Goal: Information Seeking & Learning: Learn about a topic

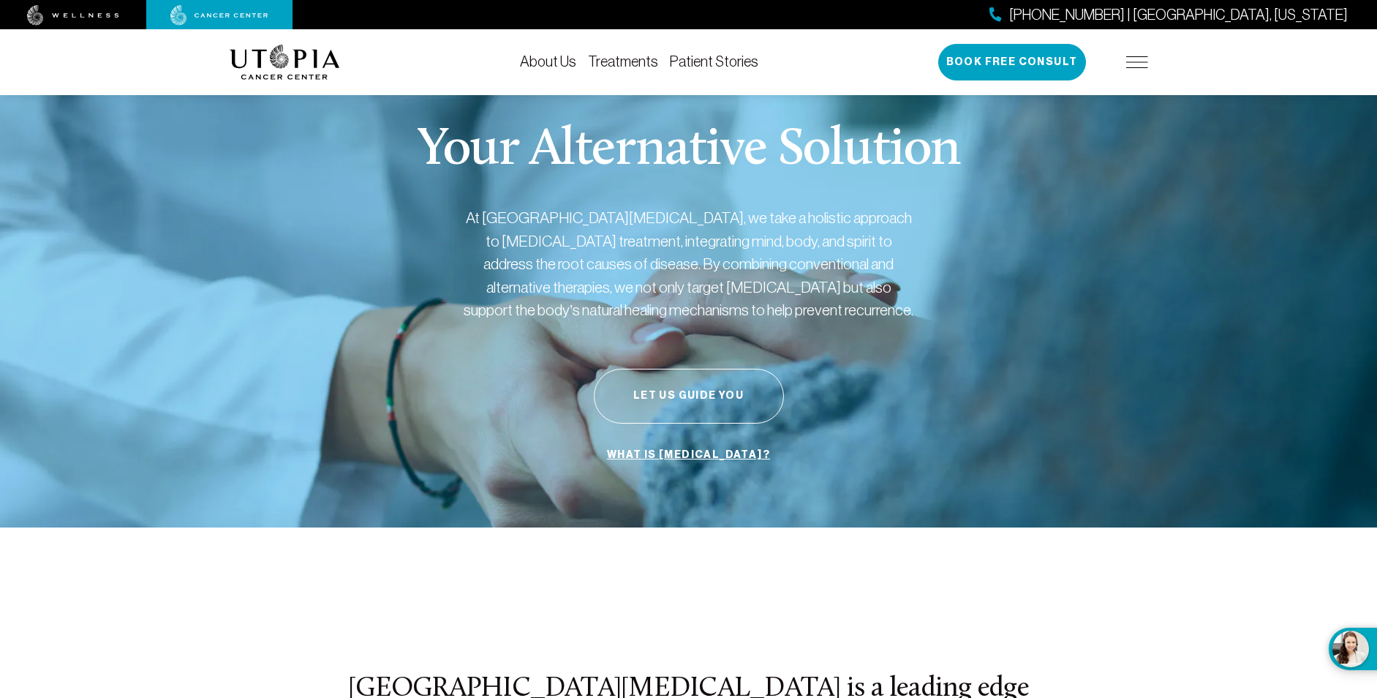
click at [628, 59] on link "Treatments" at bounding box center [623, 61] width 70 height 16
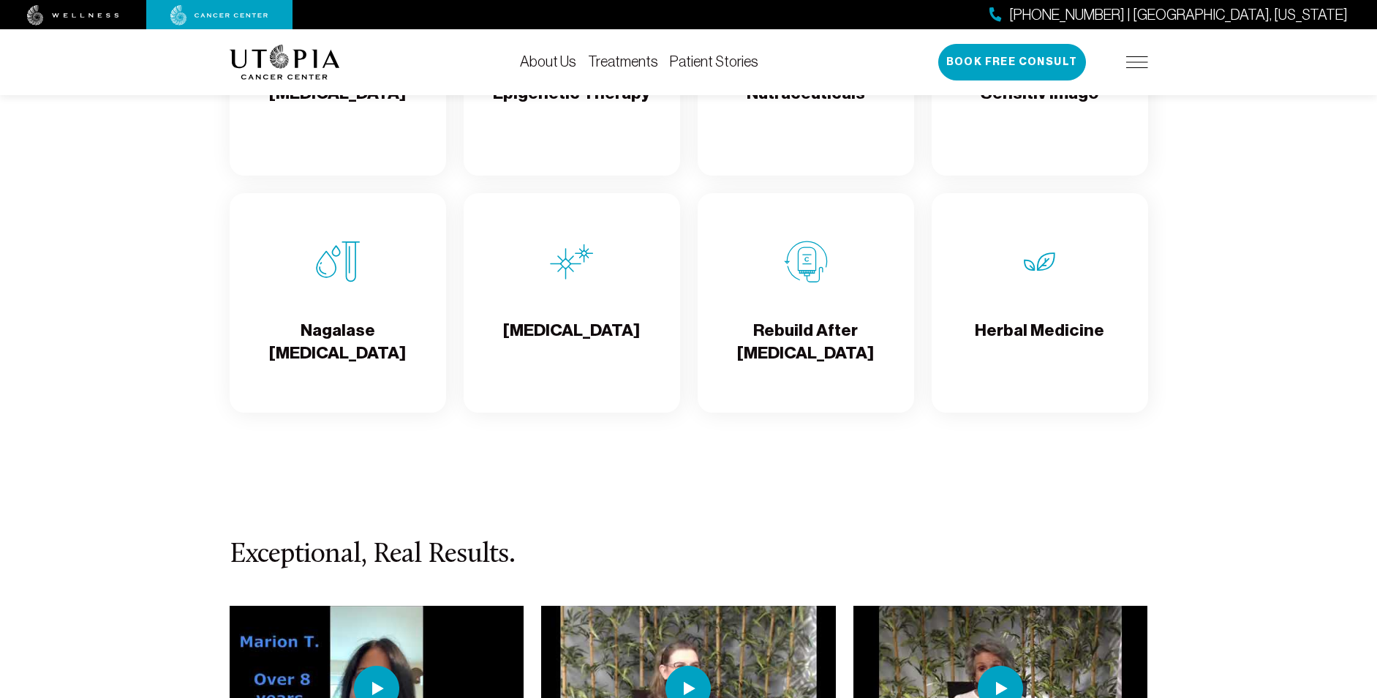
scroll to position [2633, 0]
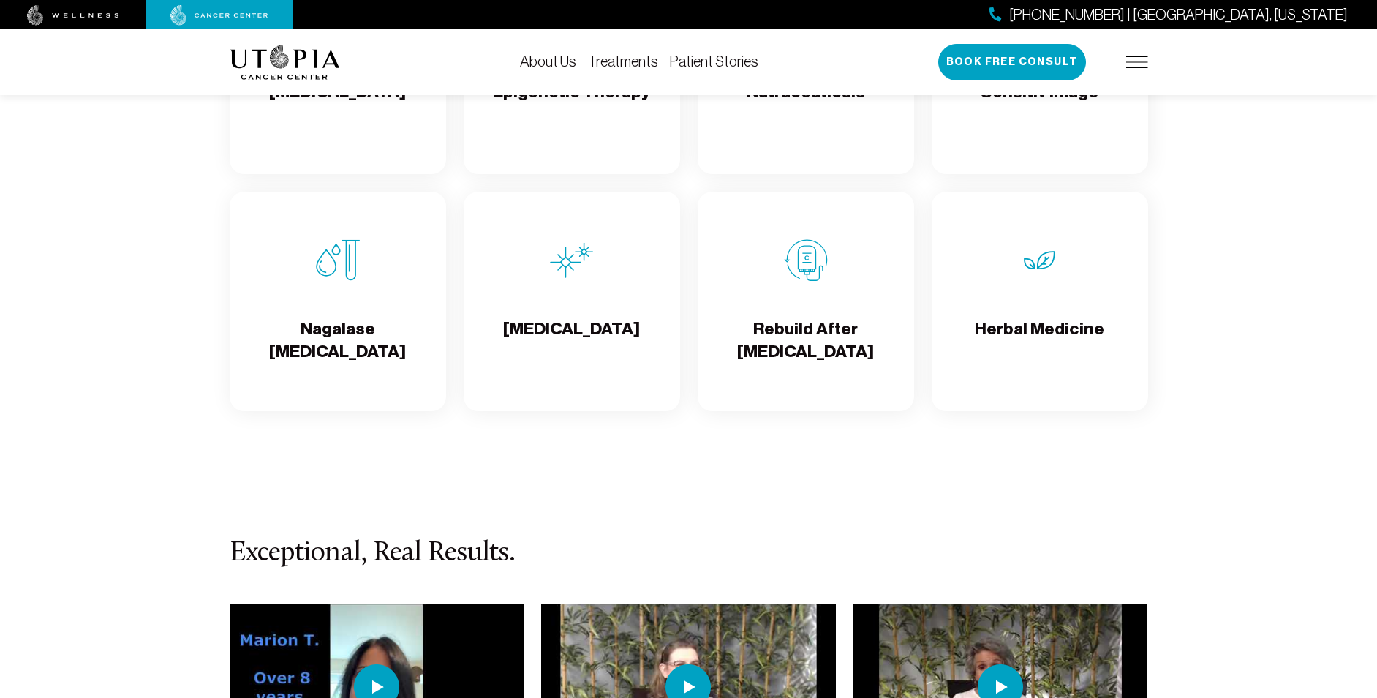
click at [345, 328] on h4 "Nagalase [MEDICAL_DATA]" at bounding box center [337, 341] width 193 height 48
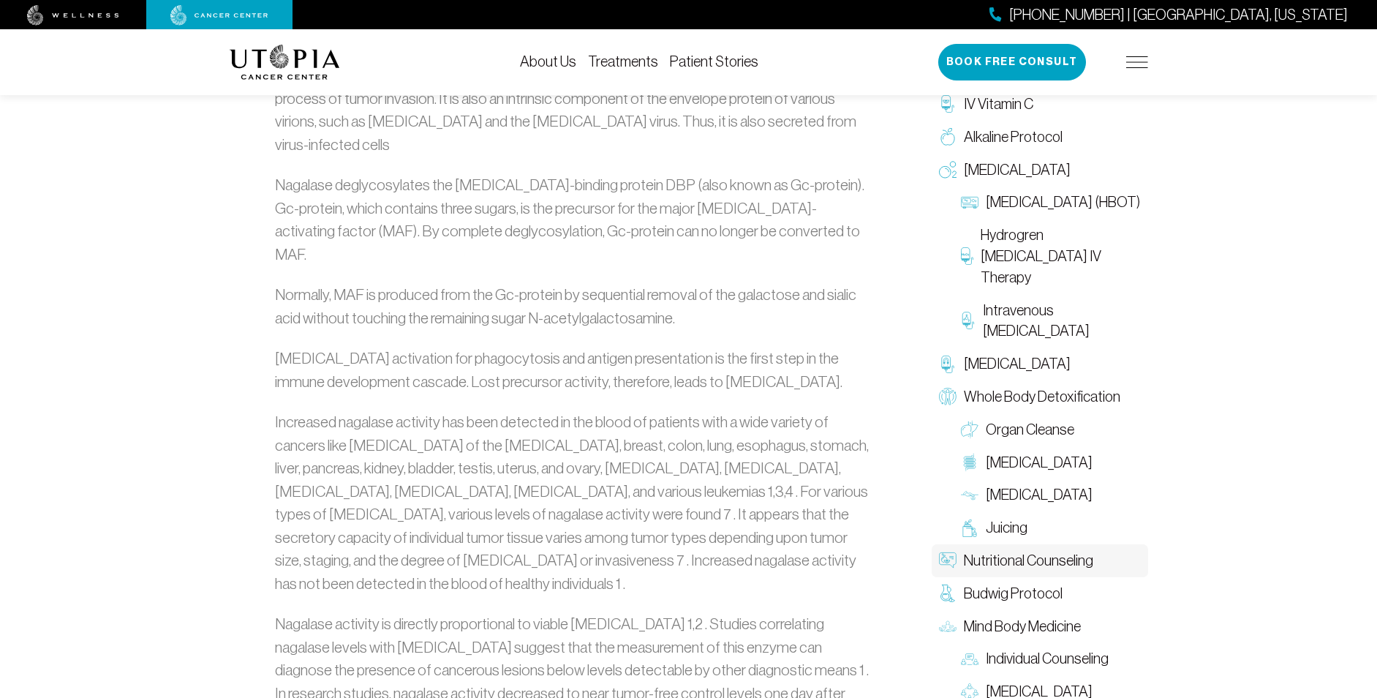
scroll to position [951, 0]
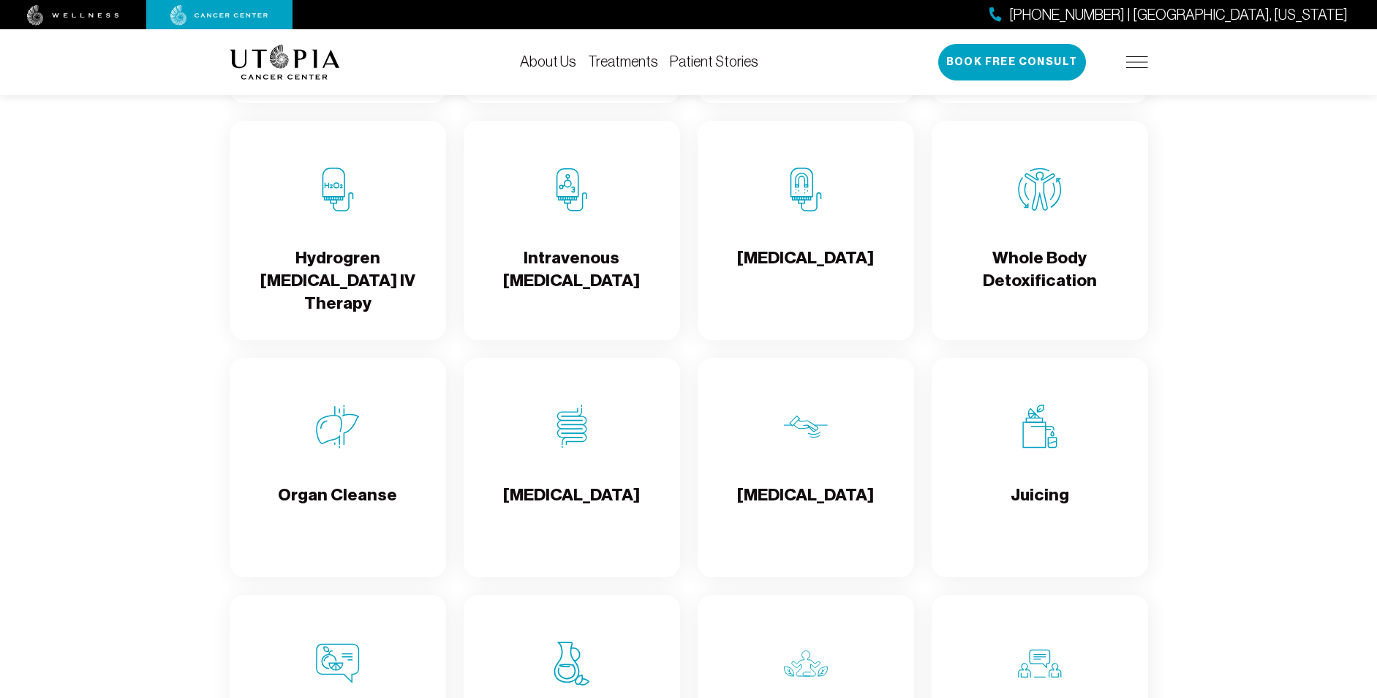
scroll to position [1755, 0]
click at [792, 494] on h4 "[MEDICAL_DATA]" at bounding box center [805, 508] width 137 height 48
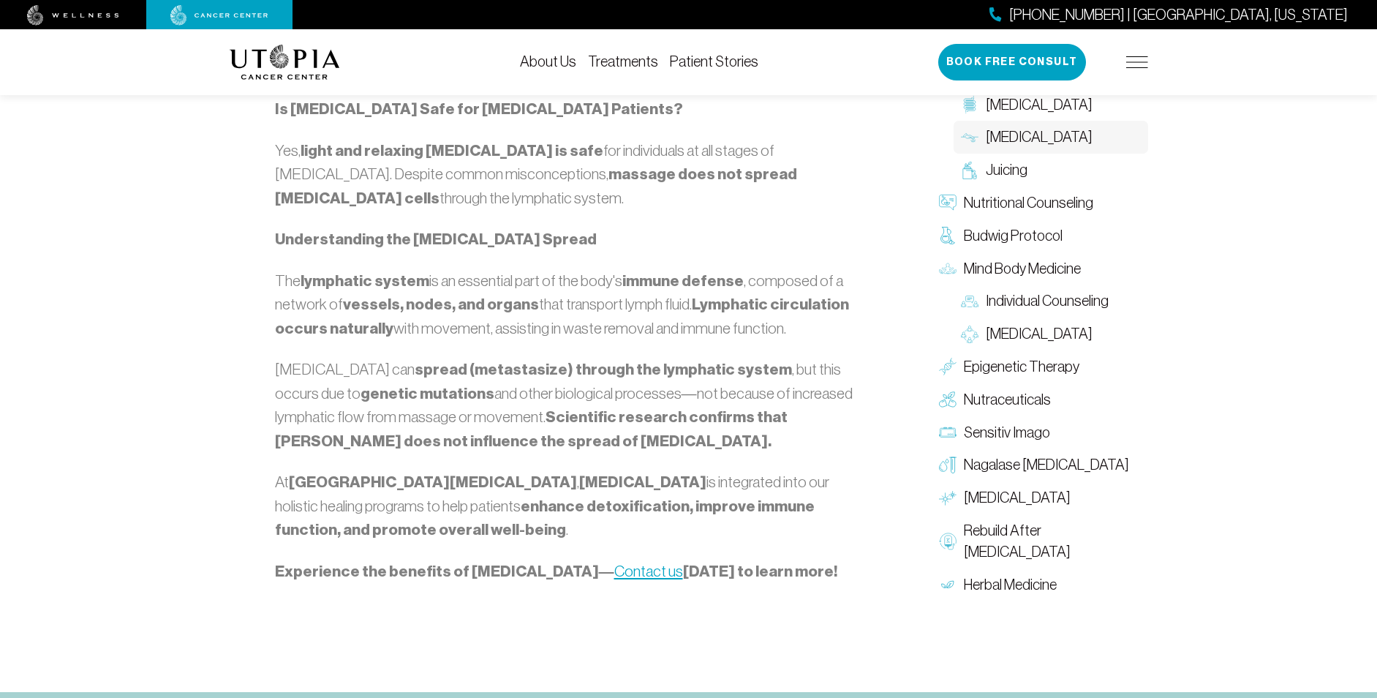
scroll to position [1317, 0]
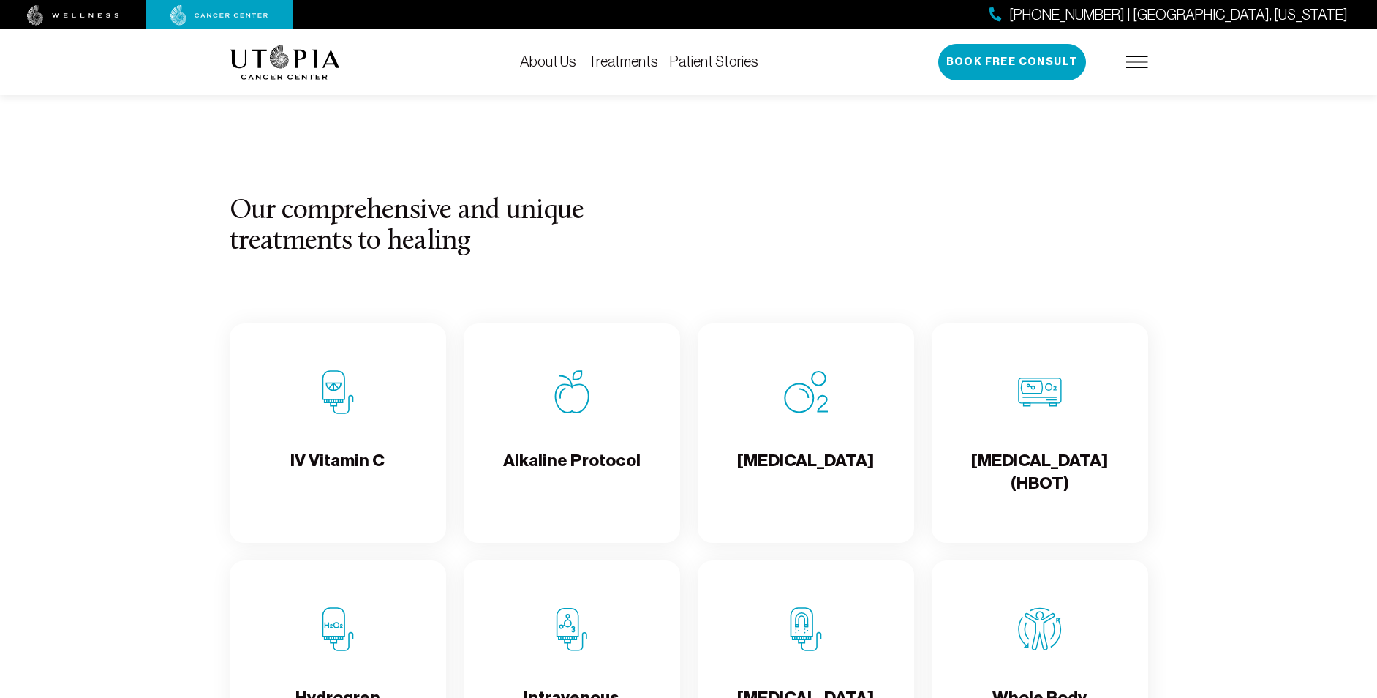
scroll to position [1097, 0]
